Goal: Task Accomplishment & Management: Use online tool/utility

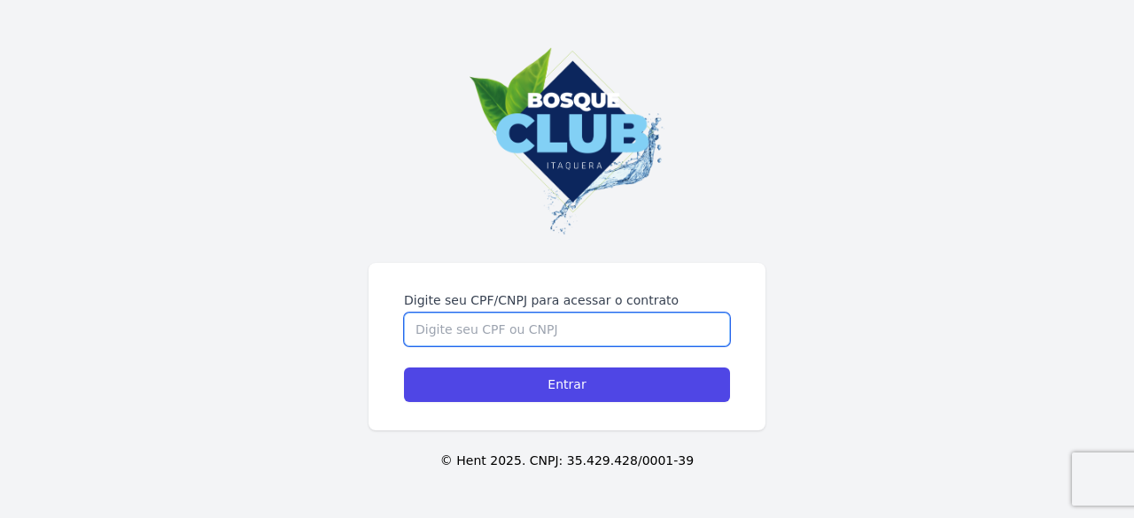
click at [494, 335] on input "Digite seu CPF/CNPJ para acessar o contrato" at bounding box center [567, 330] width 326 height 34
type input "3"
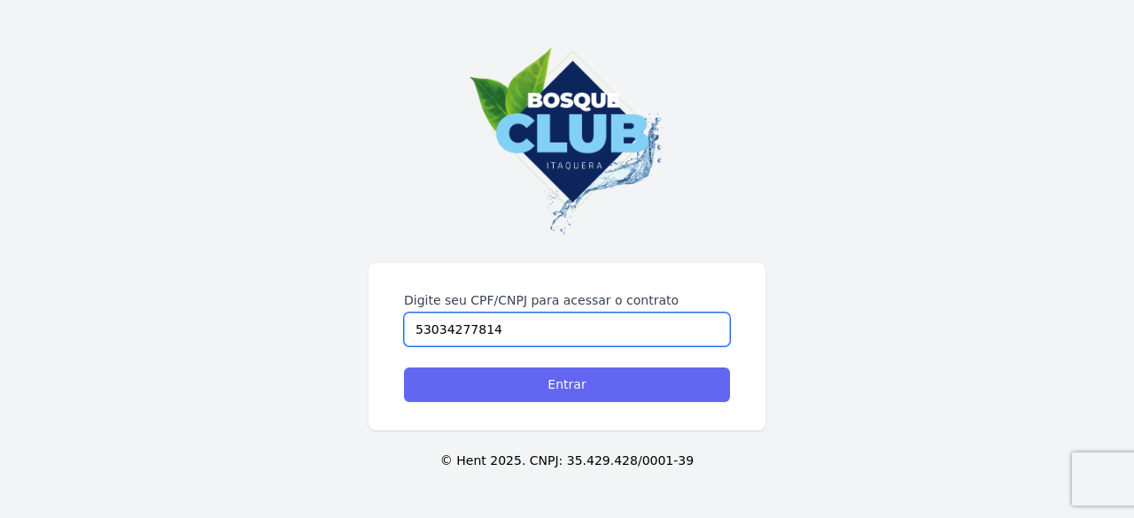
type input "53034277814"
click at [542, 395] on input "Entrar" at bounding box center [567, 385] width 326 height 35
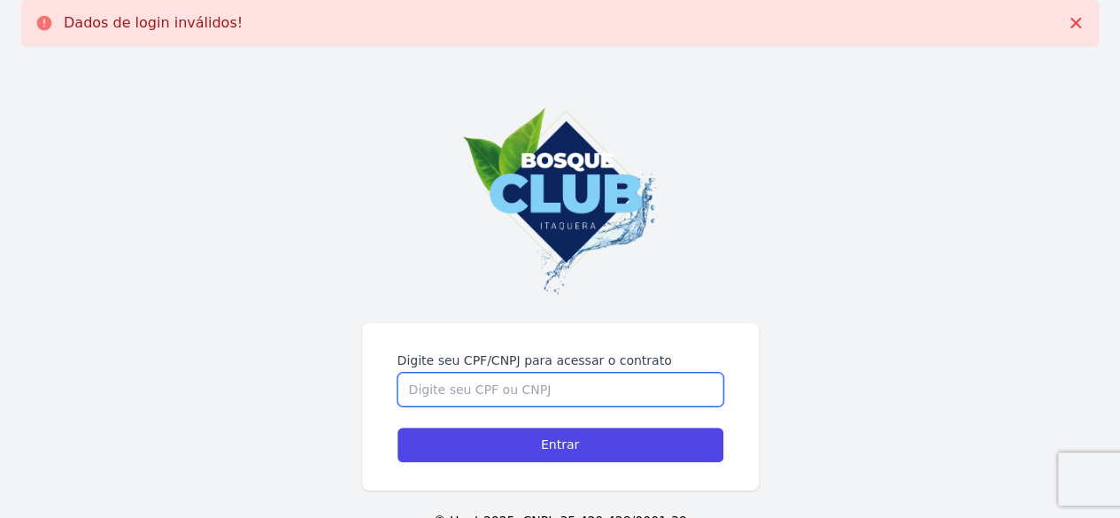
click at [534, 389] on input "Digite seu CPF/CNPJ para acessar o contrato" at bounding box center [561, 390] width 326 height 34
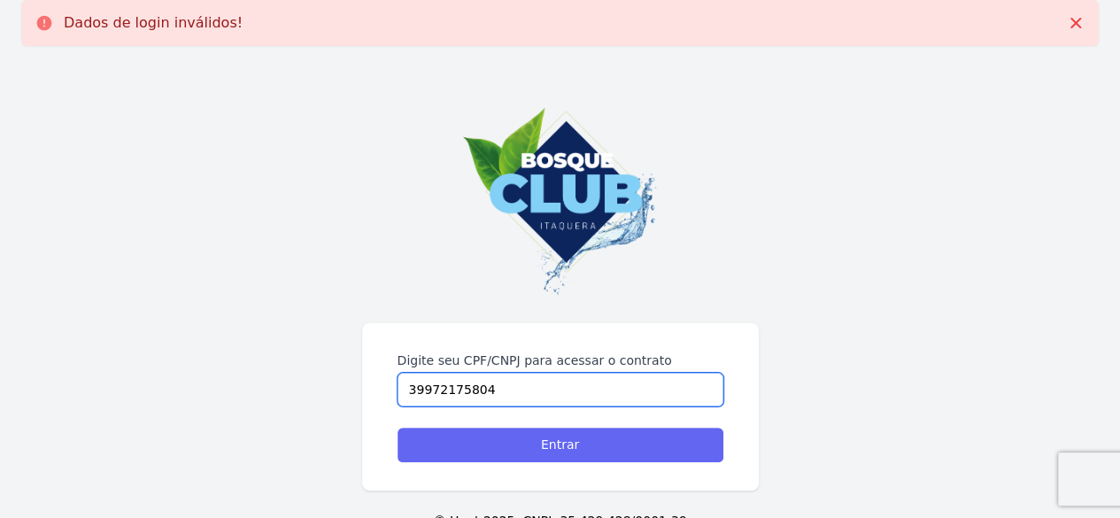
type input "39972175804"
click at [538, 447] on input "Entrar" at bounding box center [561, 445] width 326 height 35
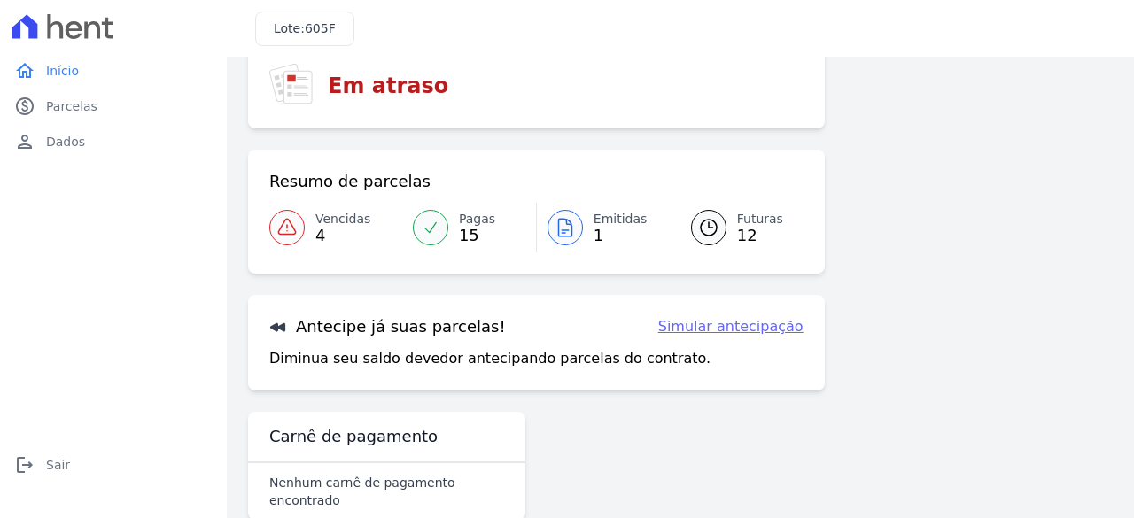
scroll to position [135, 0]
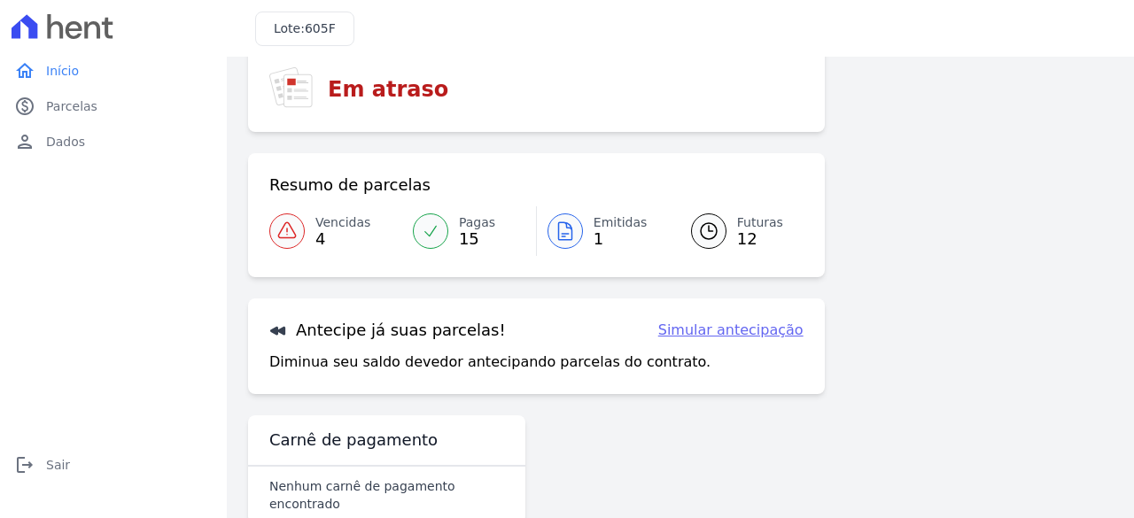
click at [778, 329] on link "Simular antecipação" at bounding box center [730, 330] width 145 height 21
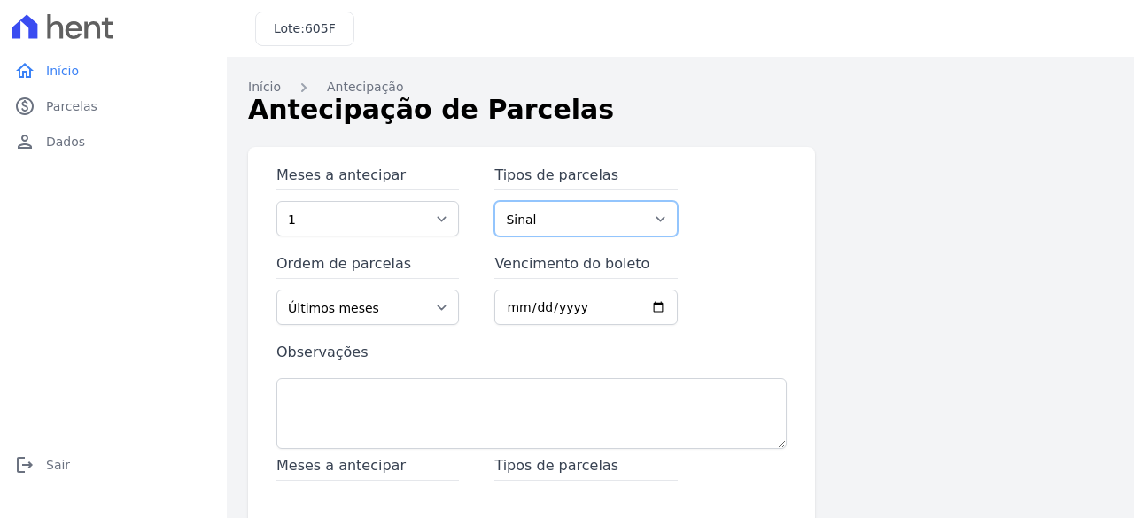
click at [652, 221] on select "Sinal Parcela Normal Intercalada Parcela do Cliente Outros Financiamento CEF" at bounding box center [585, 218] width 182 height 35
select select "standard"
click at [494, 201] on select "Sinal Parcela Normal Intercalada Parcela do Cliente Outros Financiamento CEF" at bounding box center [585, 218] width 182 height 35
click at [422, 201] on select "1 2 3 4 5 6 7 8 9 10 11 12 13 14 15 16 17 18 19 20 21 22 23 24 25 26 27 28 29" at bounding box center [367, 218] width 182 height 35
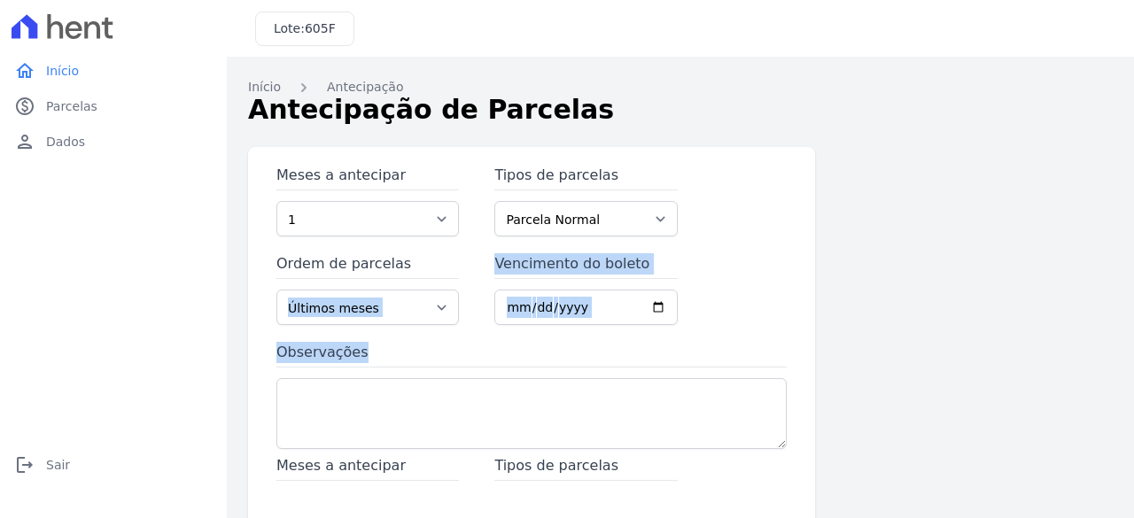
drag, startPoint x: 455, startPoint y: 267, endPoint x: 751, endPoint y: 325, distance: 301.5
click at [751, 325] on div "Meses a antecipar 1 2 3 4 5 6 7 8 9 10 11 12 13 14 15 16 17 18 19 20 21 22 23 2…" at bounding box center [531, 310] width 510 height 290
click at [1007, 238] on div "Meses a antecipar 1 2 3 4 5 6 7 8 9 10 11 12 13 14 15 16 17 18 19 20 21 22 23 2…" at bounding box center [680, 484] width 864 height 674
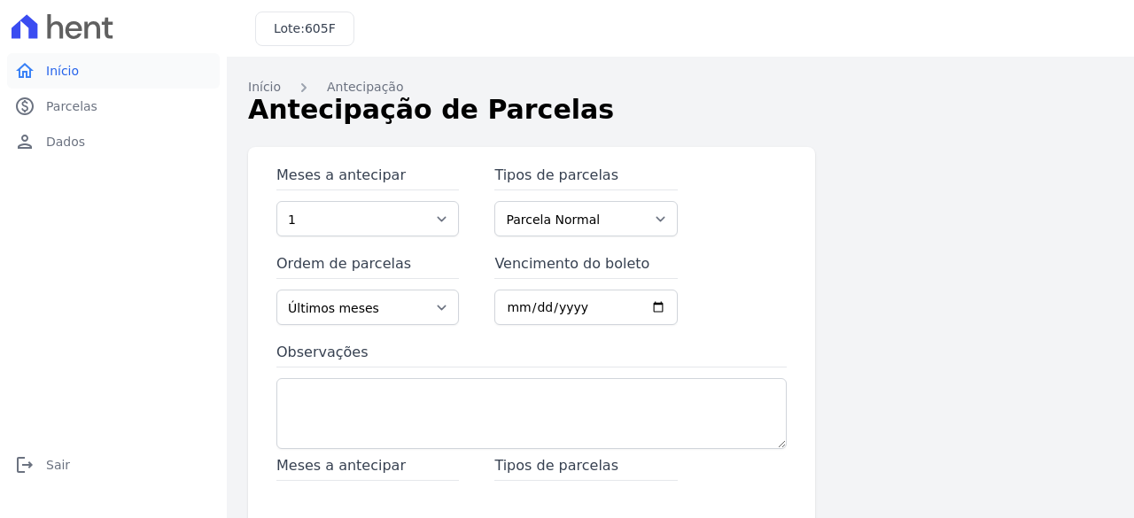
click at [43, 68] on link "home Início" at bounding box center [113, 70] width 213 height 35
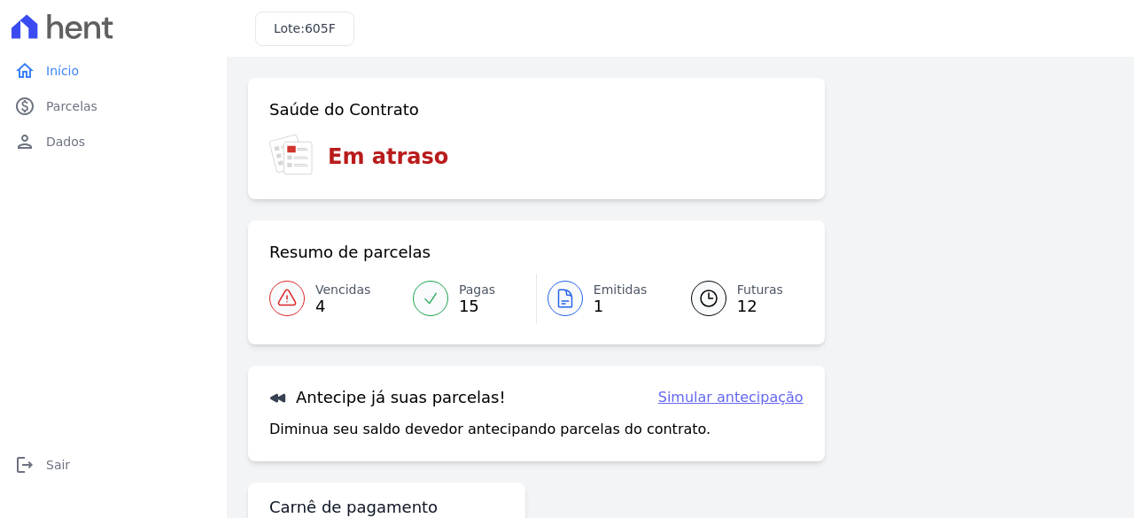
click at [296, 304] on icon at bounding box center [286, 298] width 21 height 21
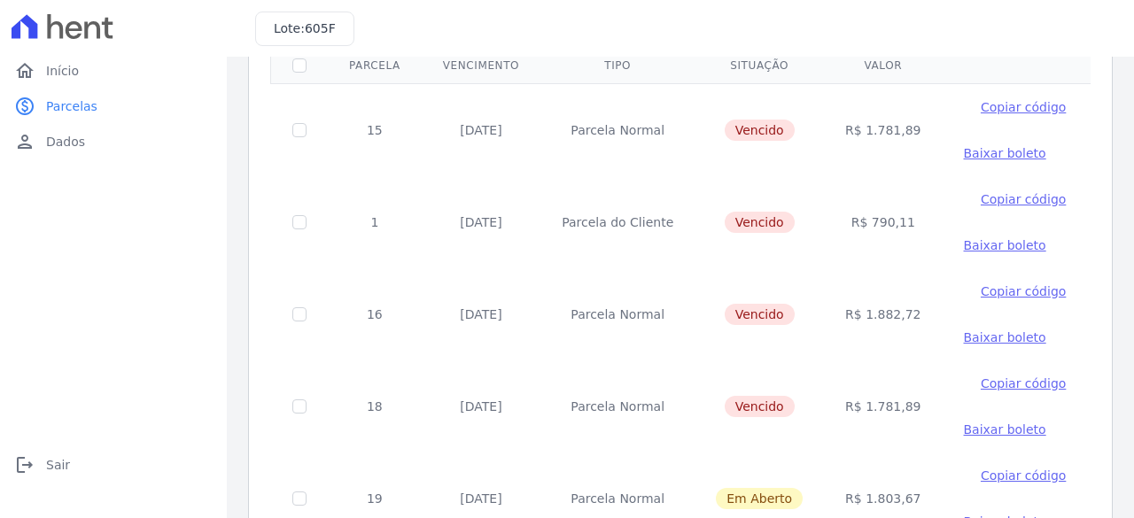
scroll to position [156, 0]
